Goal: Task Accomplishment & Management: Complete application form

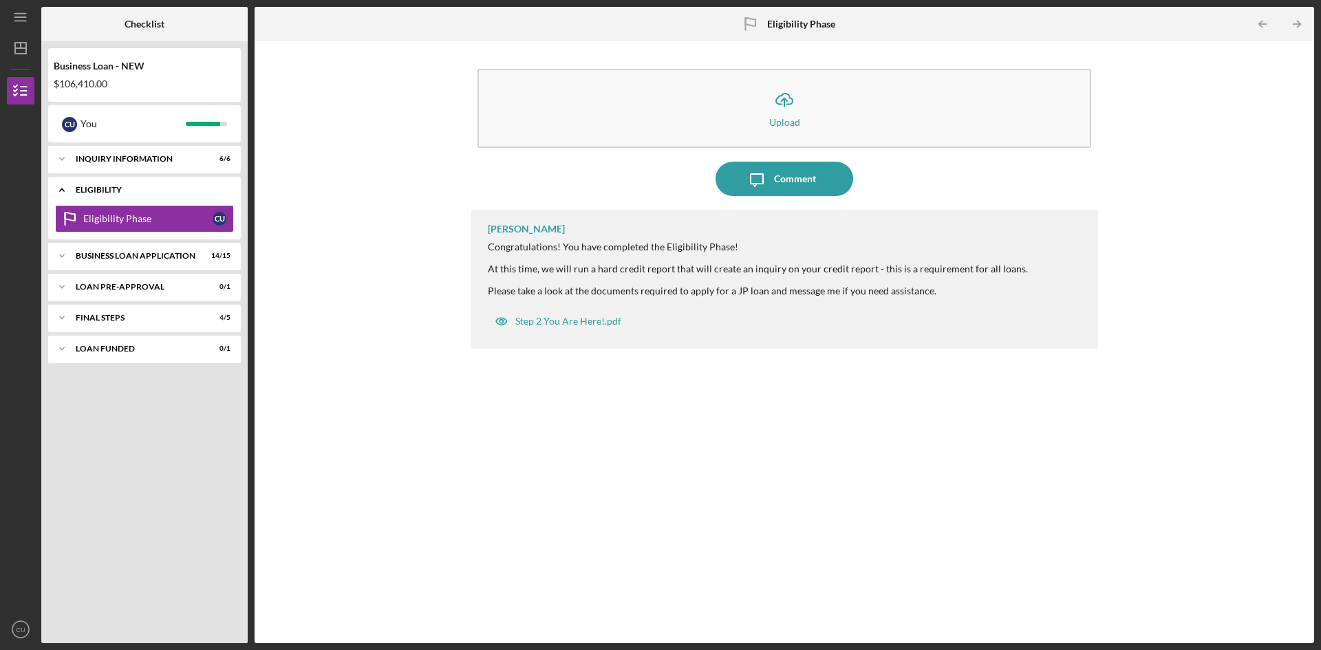
click at [196, 189] on div "ELIGIBILITY" at bounding box center [150, 190] width 148 height 8
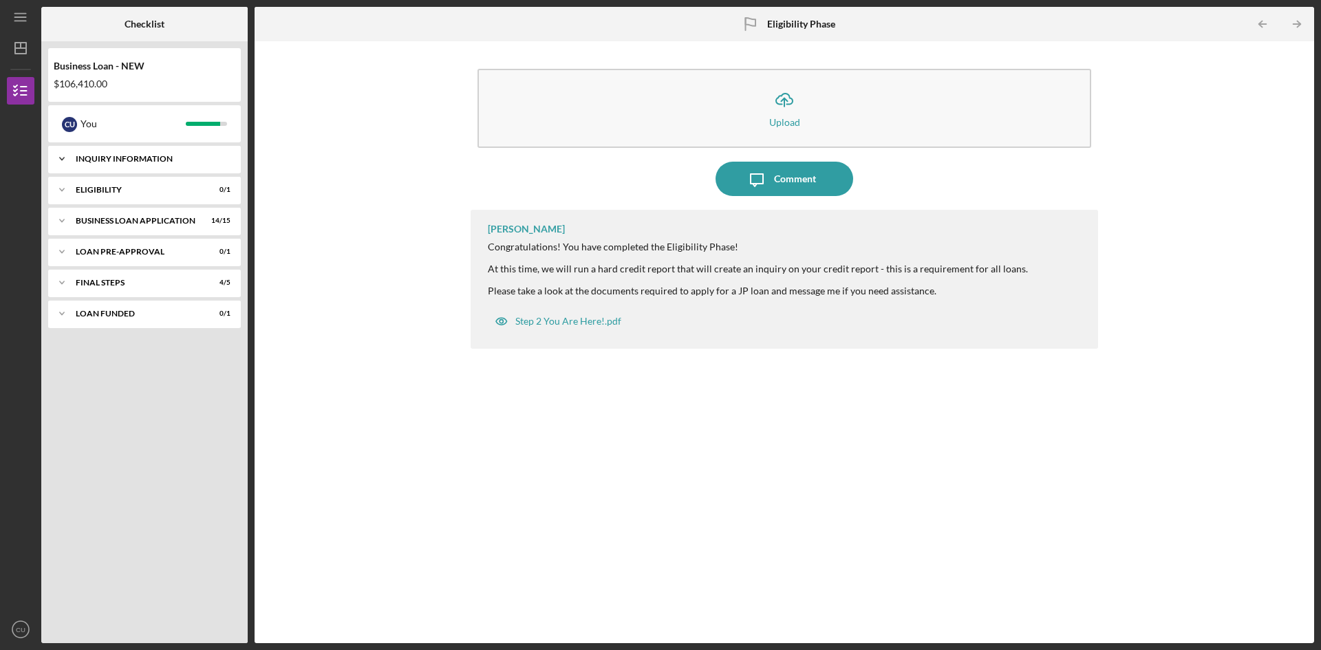
click at [149, 156] on div "INQUIRY INFORMATION" at bounding box center [150, 159] width 148 height 8
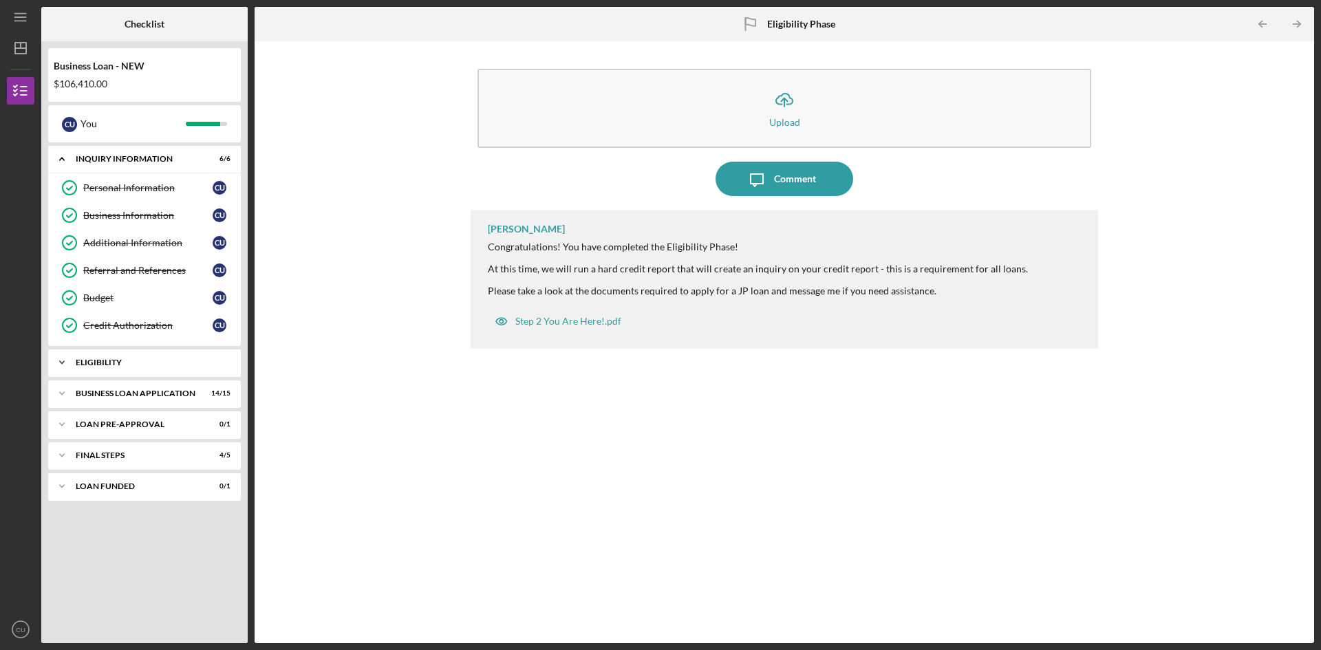
click at [116, 350] on div "Icon/Expander ELIGIBILITY 0 / 1" at bounding box center [144, 363] width 193 height 28
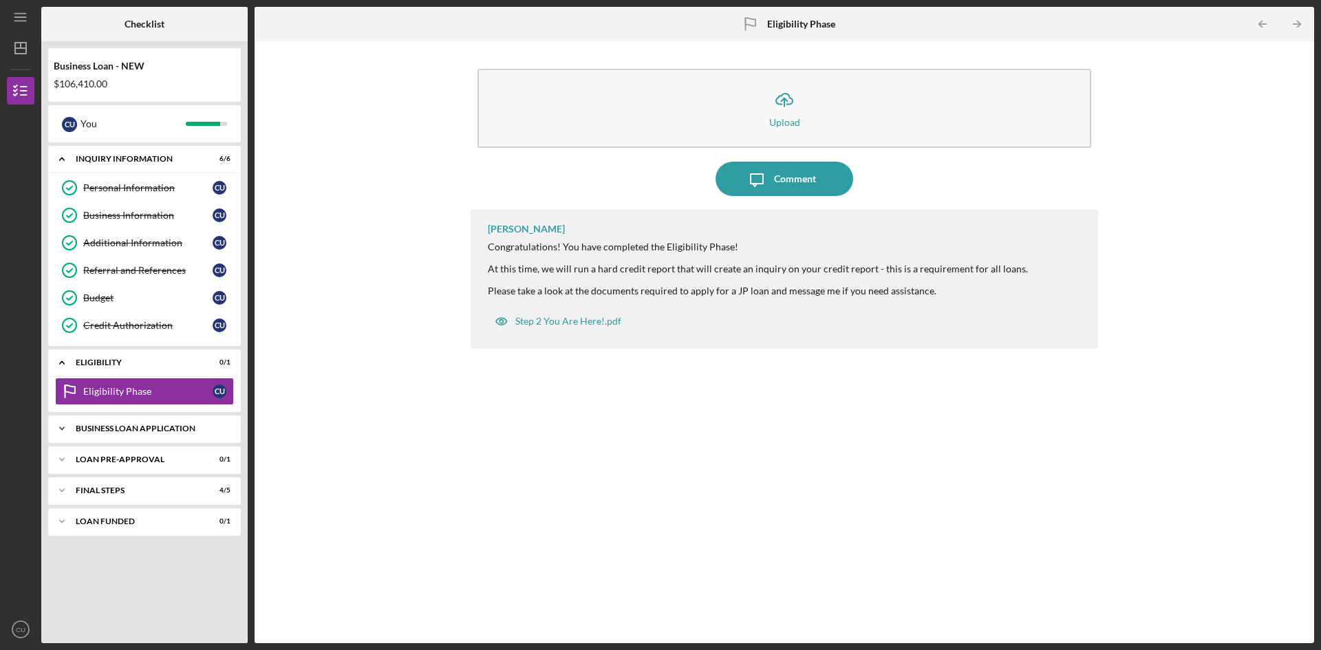
click at [135, 433] on div "Icon/Expander BUSINESS LOAN APPLICATION 14 / 15" at bounding box center [144, 429] width 193 height 28
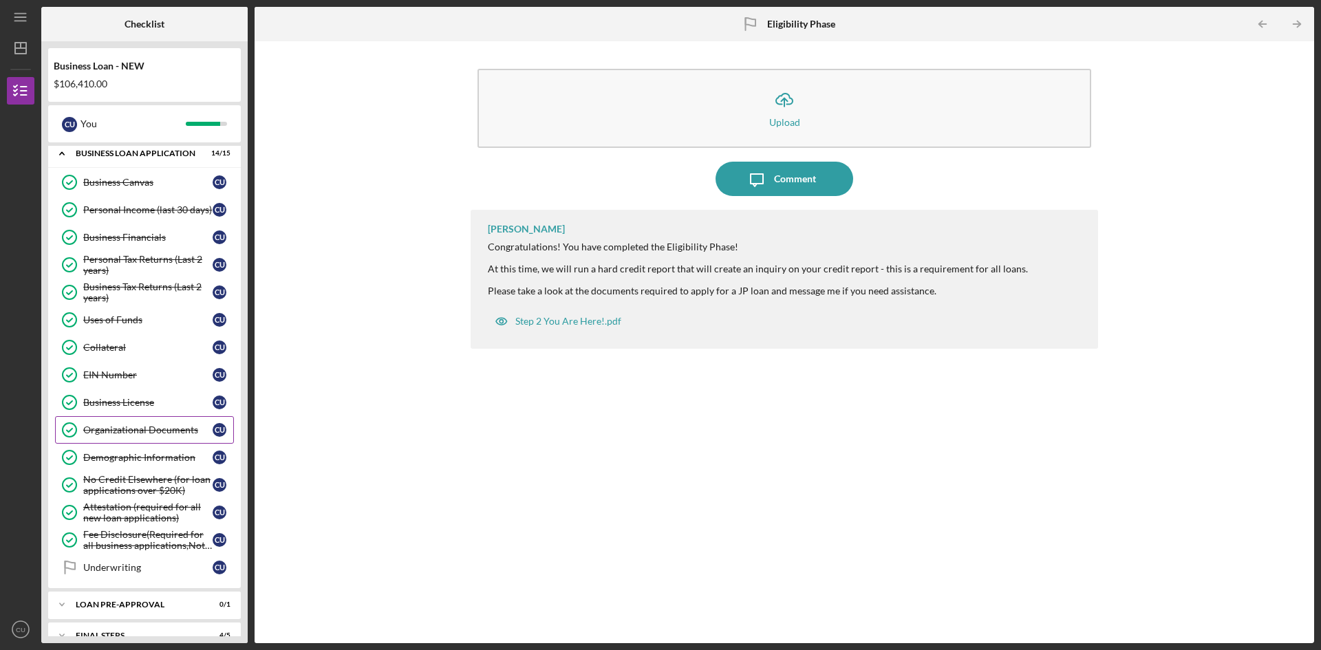
scroll to position [327, 0]
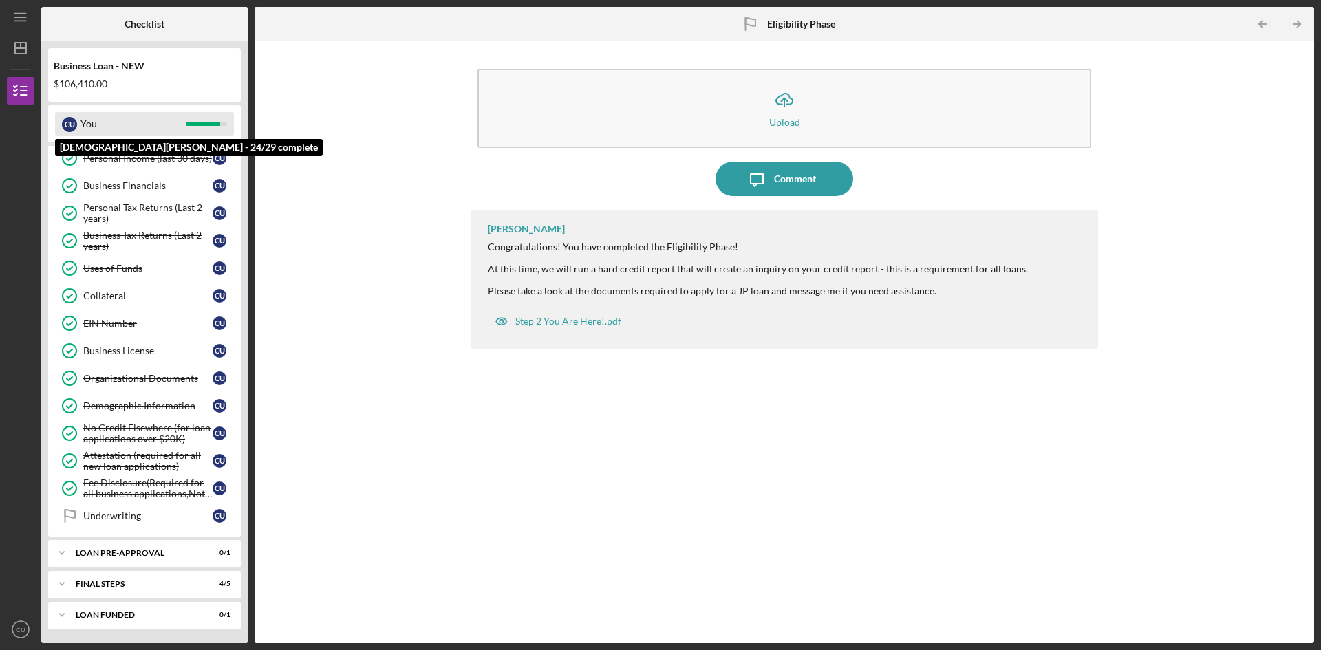
click at [125, 127] on div "You" at bounding box center [133, 123] width 105 height 23
